Goal: Information Seeking & Learning: Find specific fact

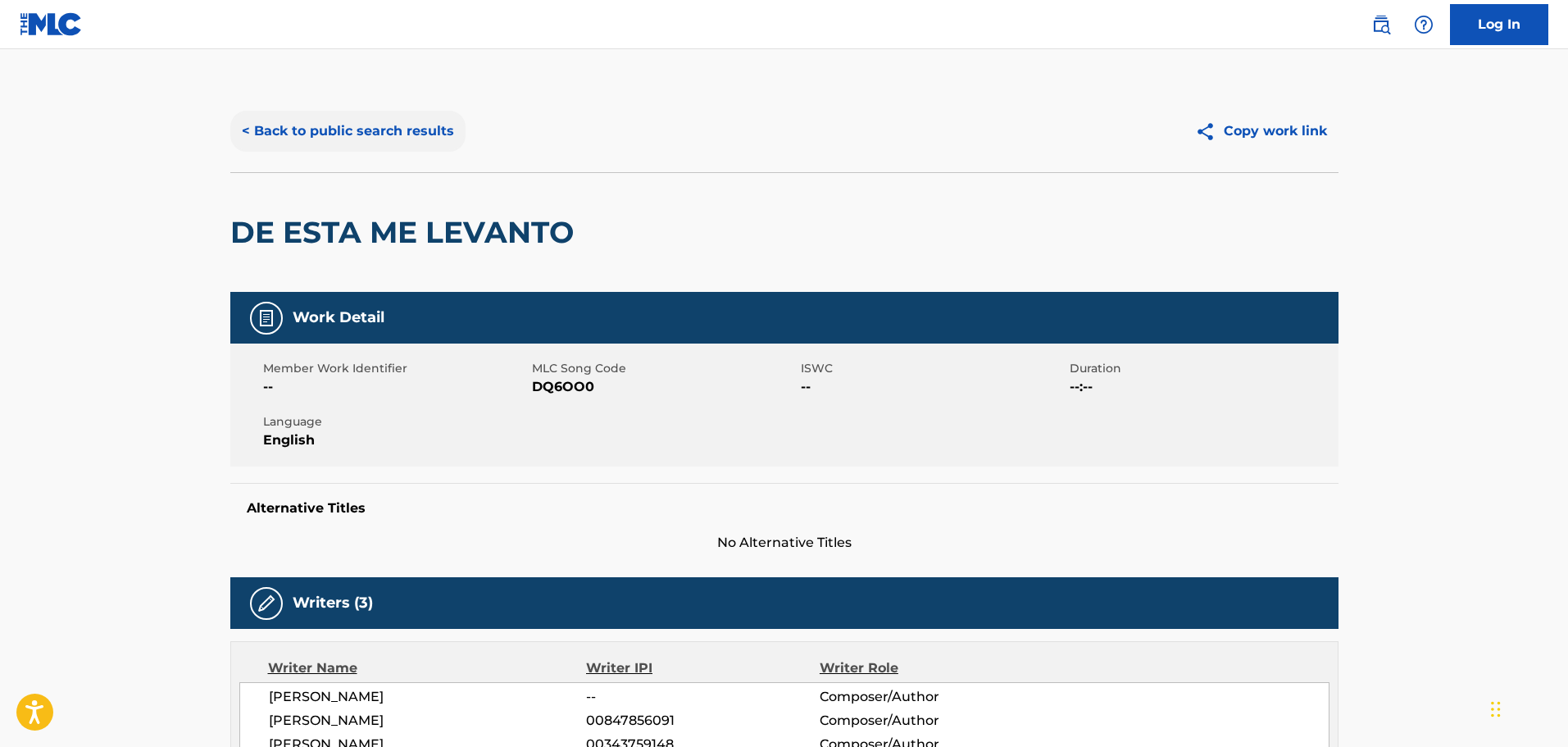
click at [311, 128] on button "< Back to public search results" at bounding box center [348, 131] width 235 height 41
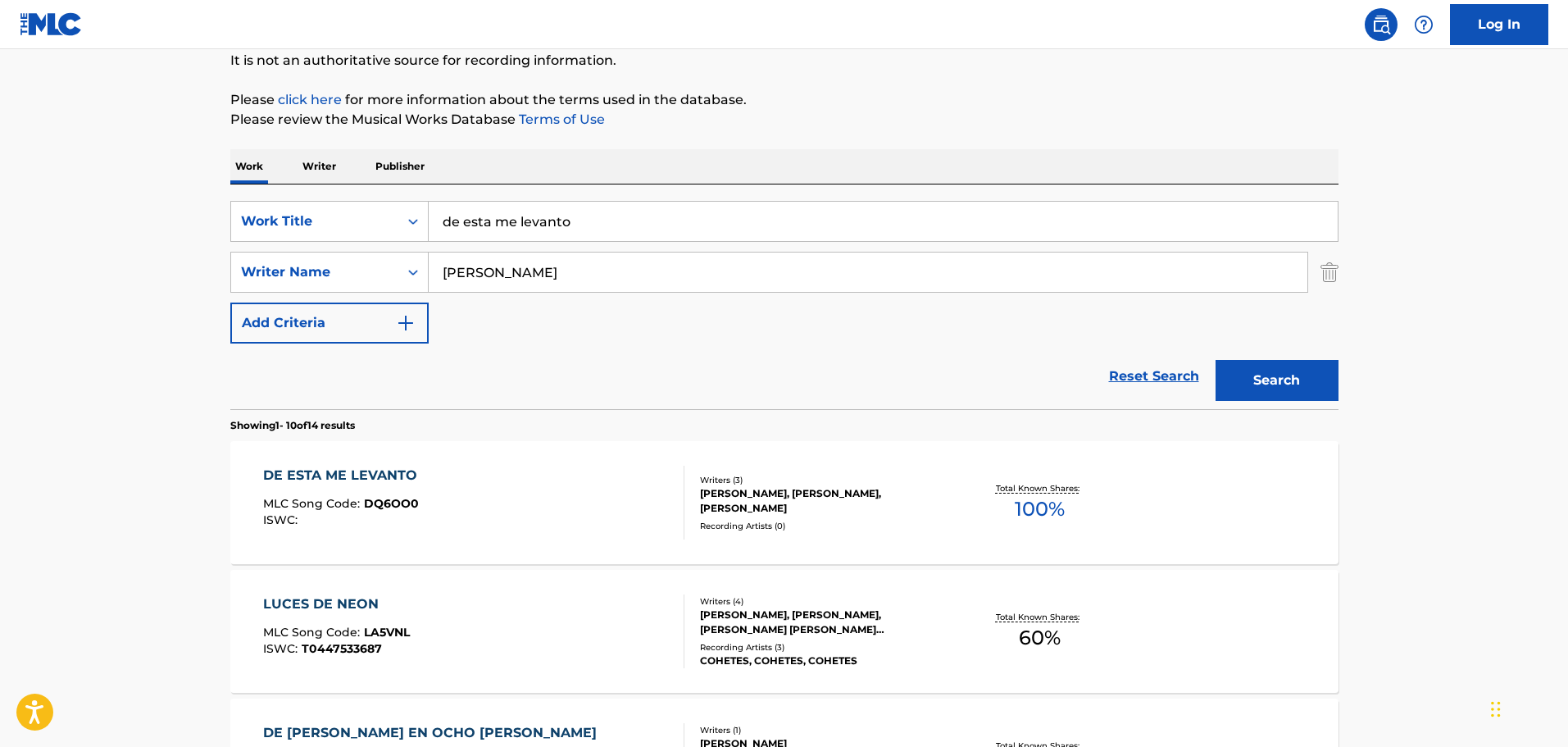
click at [539, 211] on input "de esta me levanto" at bounding box center [883, 221] width 909 height 40
type input "gil"
click at [706, 265] on input "[PERSON_NAME]" at bounding box center [869, 272] width 879 height 40
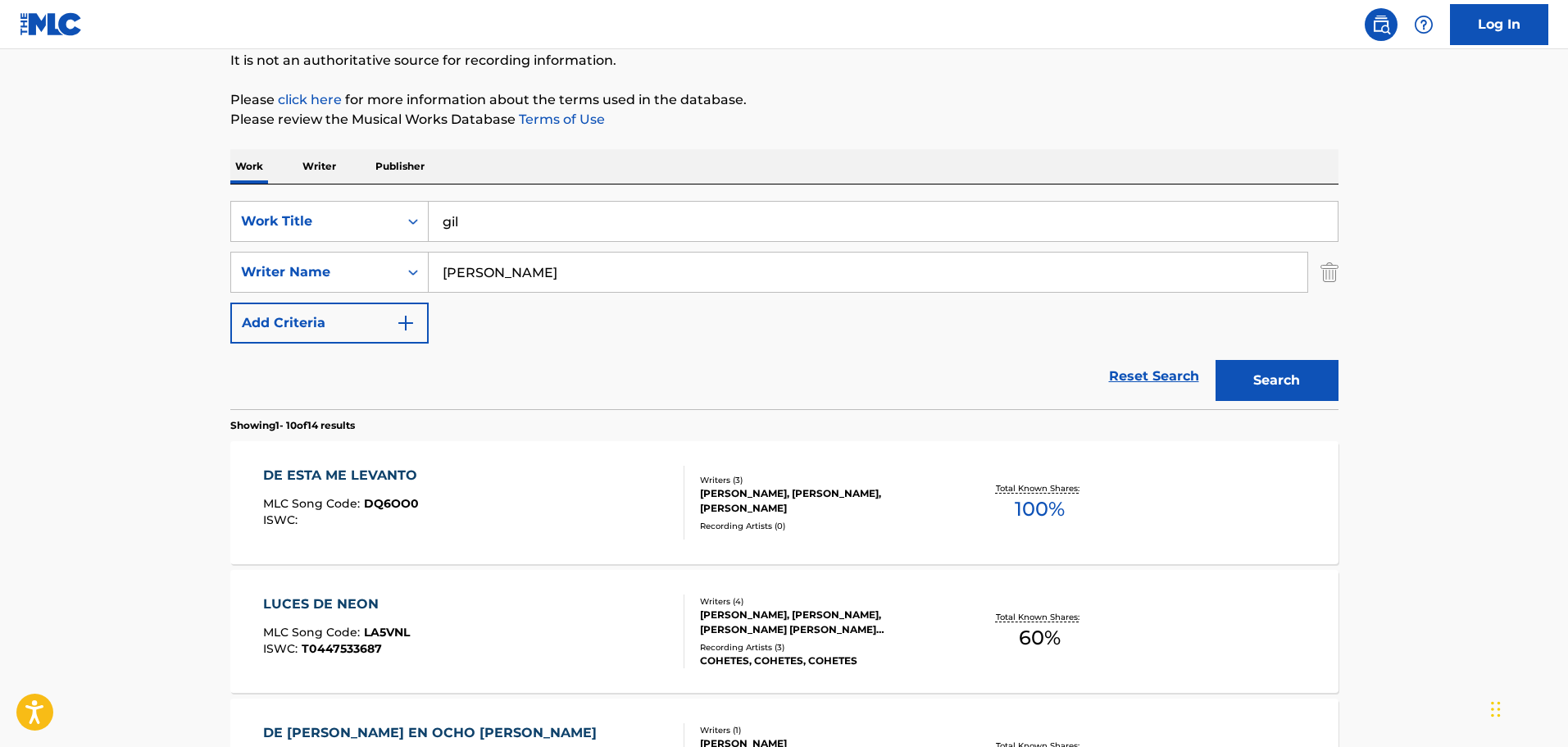
click at [706, 265] on input "[PERSON_NAME]" at bounding box center [869, 272] width 879 height 40
paste input "[PERSON_NAME]"
type input "[PERSON_NAME]"
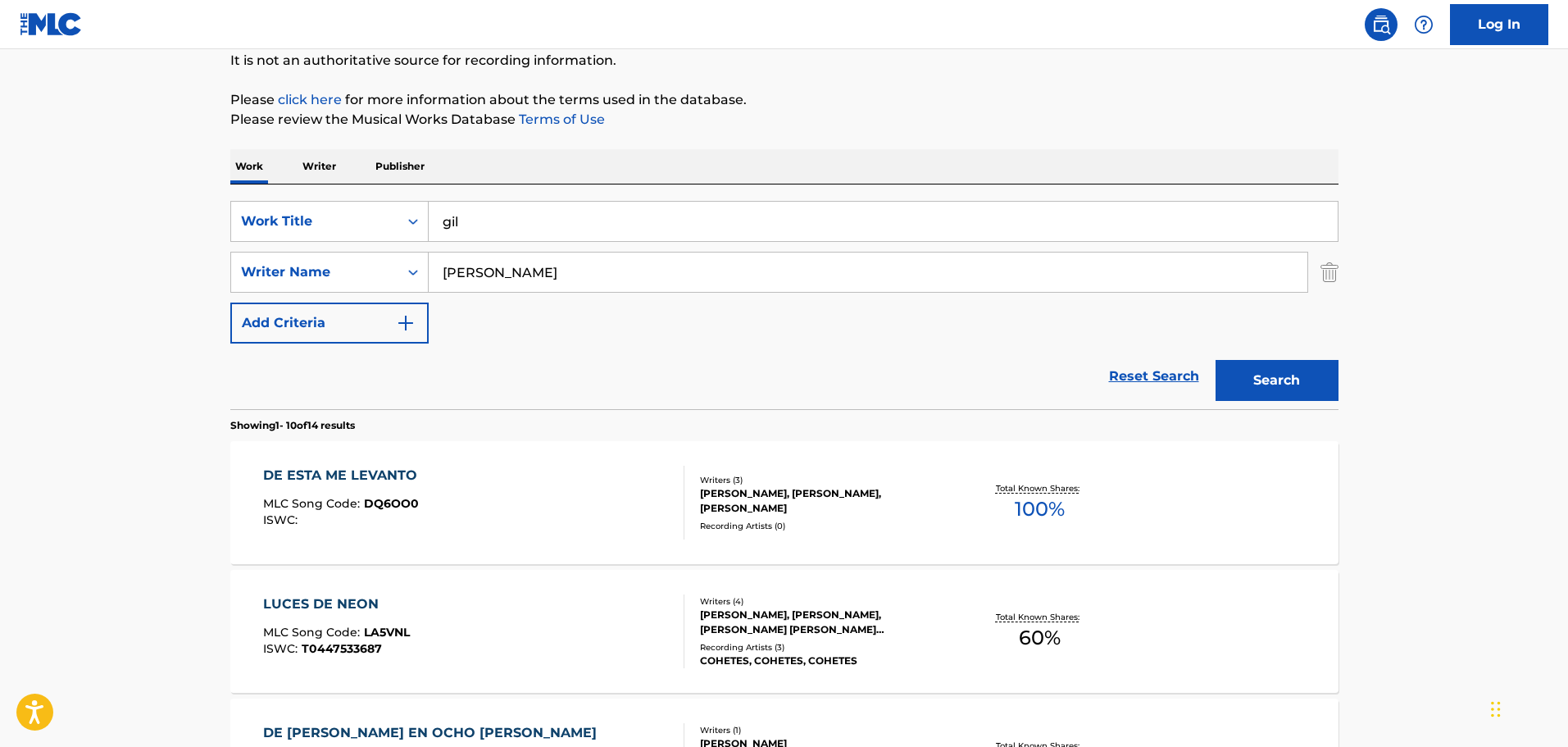
click at [1215, 360] on button "Search" at bounding box center [1276, 381] width 123 height 41
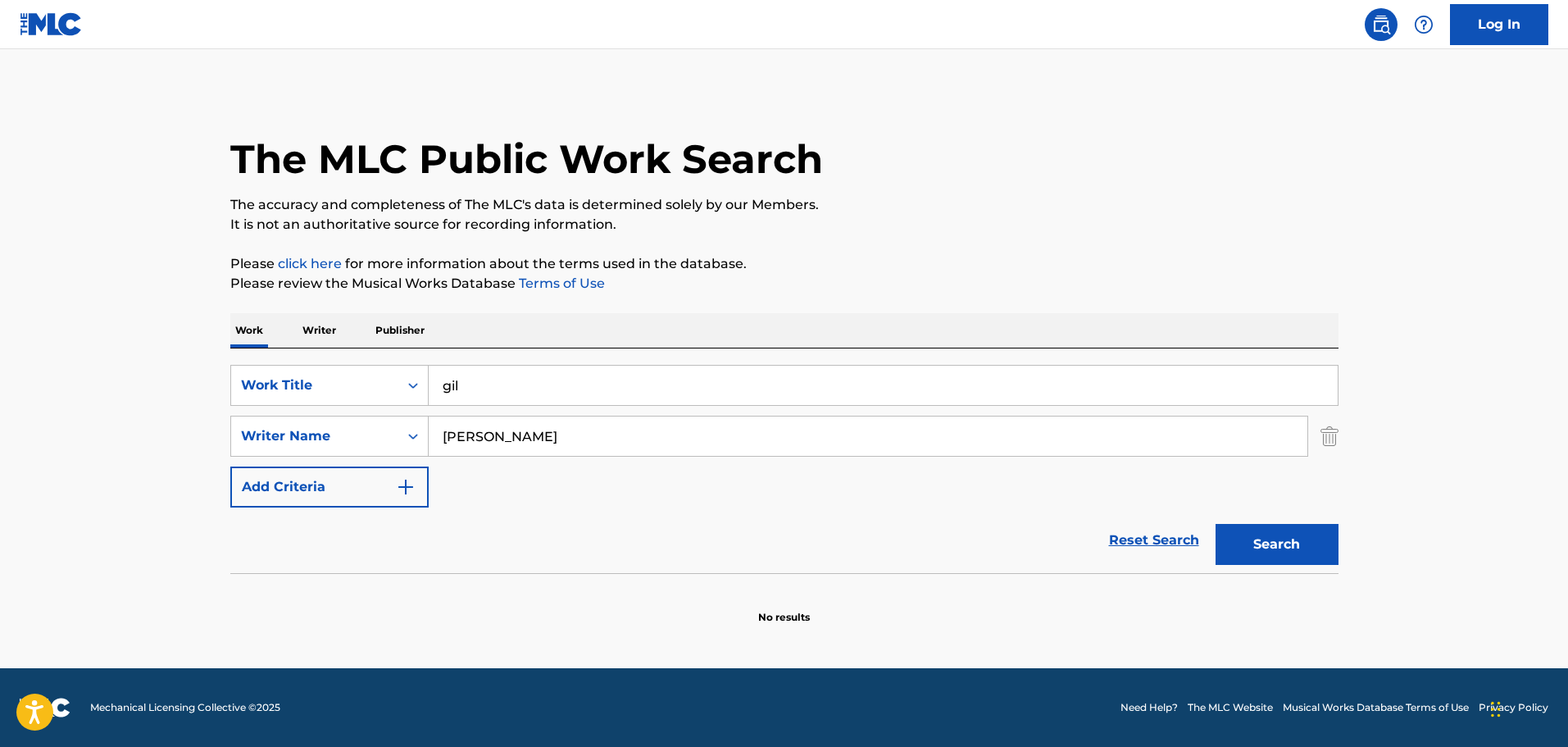
scroll to position [0, 0]
